Goal: Information Seeking & Learning: Learn about a topic

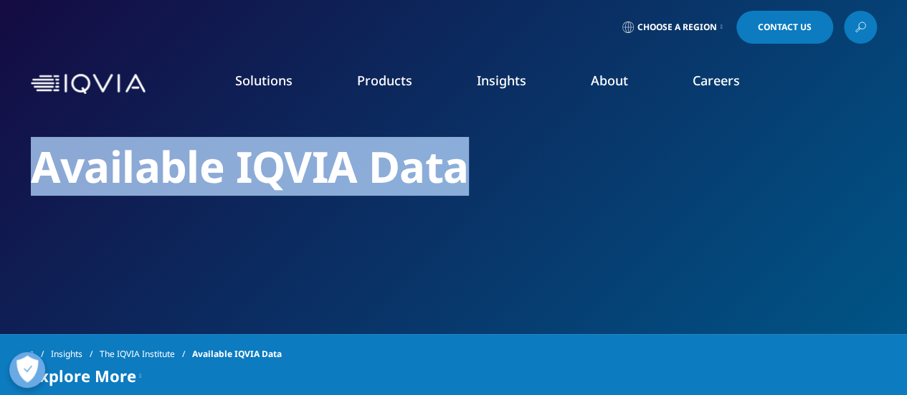
drag, startPoint x: 32, startPoint y: 163, endPoint x: 673, endPoint y: 166, distance: 641.9
click at [673, 166] on h2 "Available IQVIA Data" at bounding box center [454, 167] width 846 height 54
click at [379, 170] on h2 "Available IQVIA Data" at bounding box center [454, 167] width 846 height 54
drag, startPoint x: 460, startPoint y: 167, endPoint x: 51, endPoint y: 162, distance: 409.6
click at [51, 162] on h2 "Available IQVIA Data" at bounding box center [454, 167] width 846 height 54
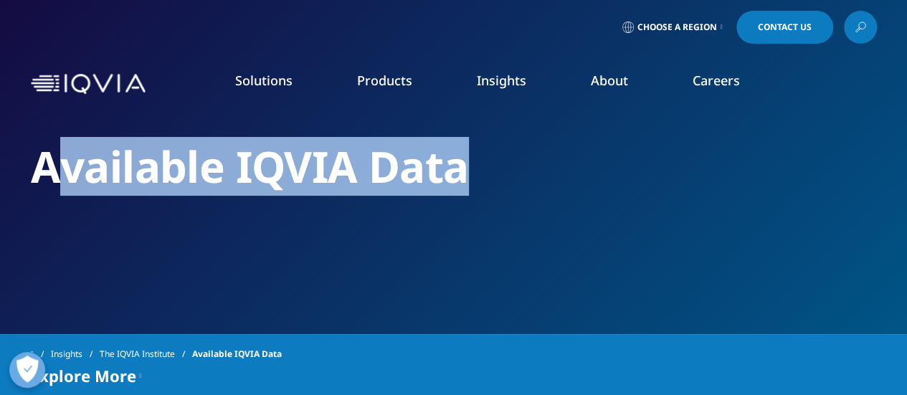
click at [51, 173] on h2 "Available IQVIA Data" at bounding box center [454, 167] width 846 height 54
drag, startPoint x: 34, startPoint y: 172, endPoint x: 472, endPoint y: 176, distance: 437.5
click at [472, 176] on h2 "Available IQVIA Data" at bounding box center [454, 167] width 846 height 54
drag, startPoint x: 469, startPoint y: 170, endPoint x: 0, endPoint y: 169, distance: 469.1
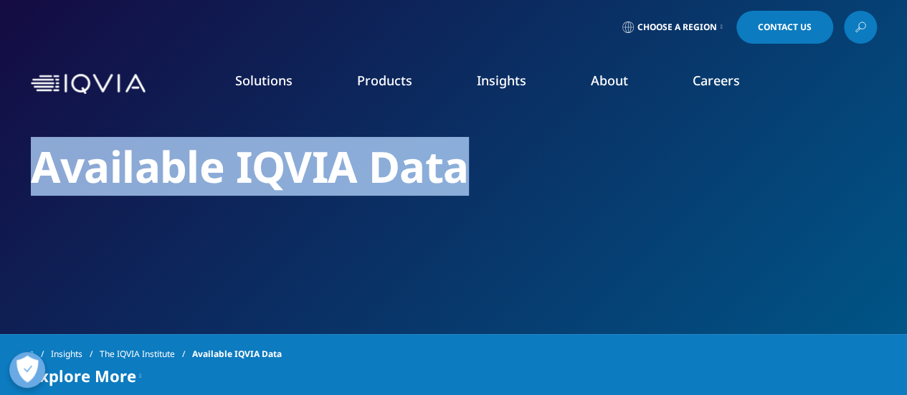
click at [0, 169] on section "Available IQVIA Data" at bounding box center [453, 167] width 907 height 334
click at [84, 171] on h2 "Available IQVIA Data" at bounding box center [454, 167] width 846 height 54
drag, startPoint x: 44, startPoint y: 170, endPoint x: 467, endPoint y: 163, distance: 423.2
click at [467, 163] on h2 "Available IQVIA Data" at bounding box center [454, 167] width 846 height 54
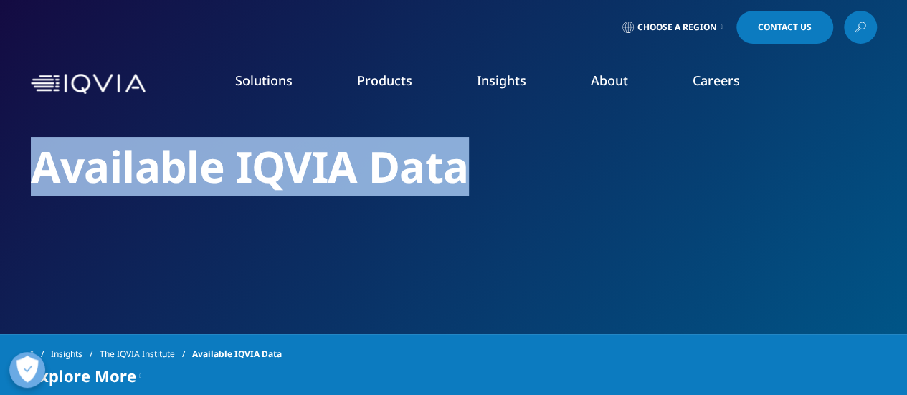
drag, startPoint x: 467, startPoint y: 163, endPoint x: 0, endPoint y: 163, distance: 466.9
click at [0, 163] on section "Available IQVIA Data" at bounding box center [453, 167] width 907 height 334
click at [192, 165] on h2 "Available IQVIA Data" at bounding box center [454, 167] width 846 height 54
